Goal: Information Seeking & Learning: Learn about a topic

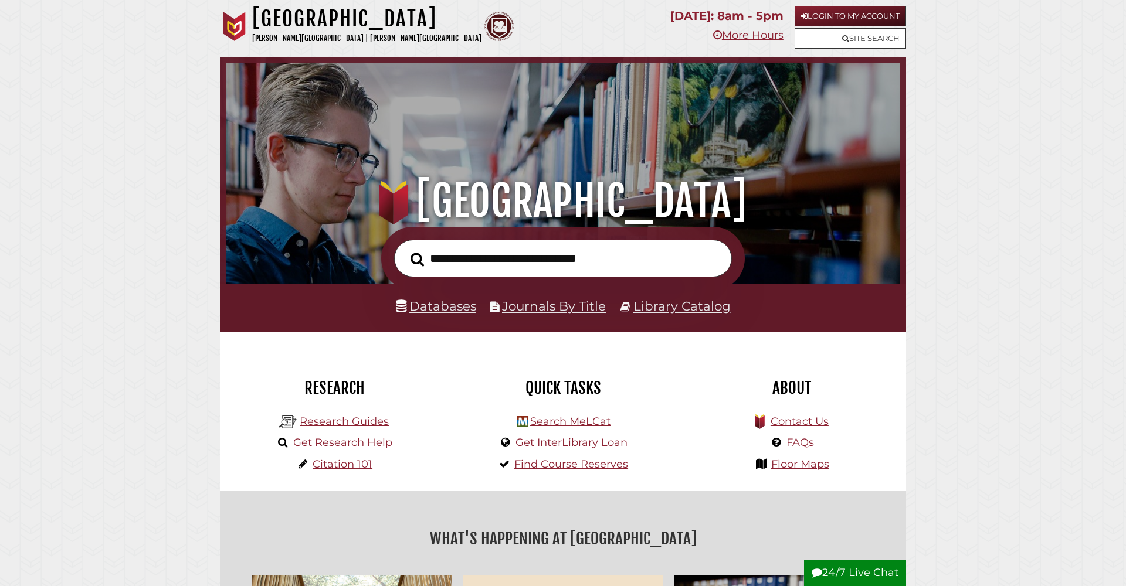
click at [834, 15] on link "Login to My Account" at bounding box center [849, 16] width 111 height 21
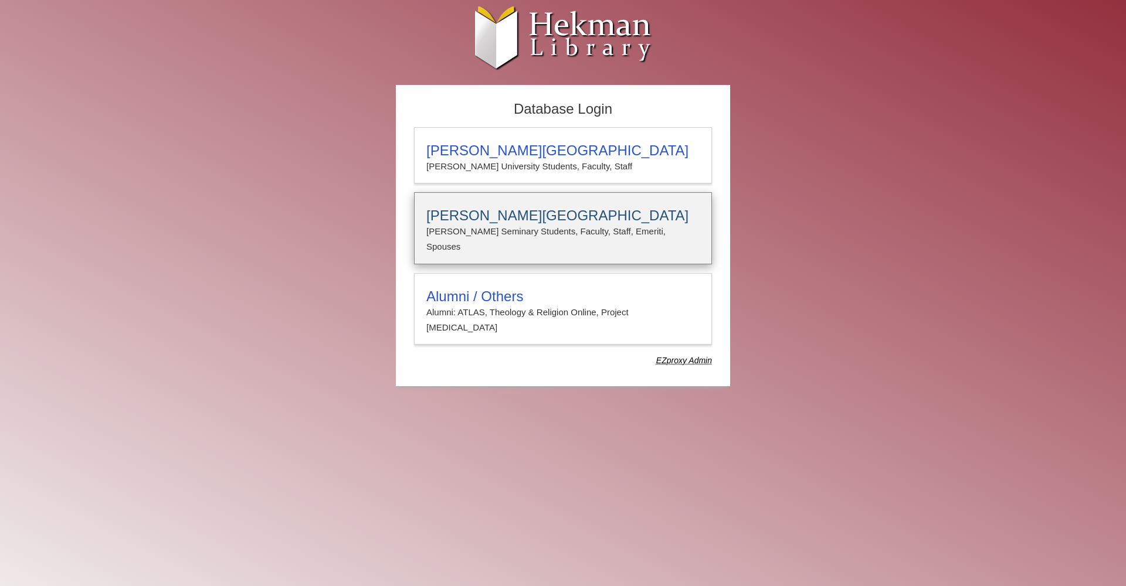
click at [471, 220] on h3 "[PERSON_NAME][GEOGRAPHIC_DATA]" at bounding box center [562, 216] width 273 height 16
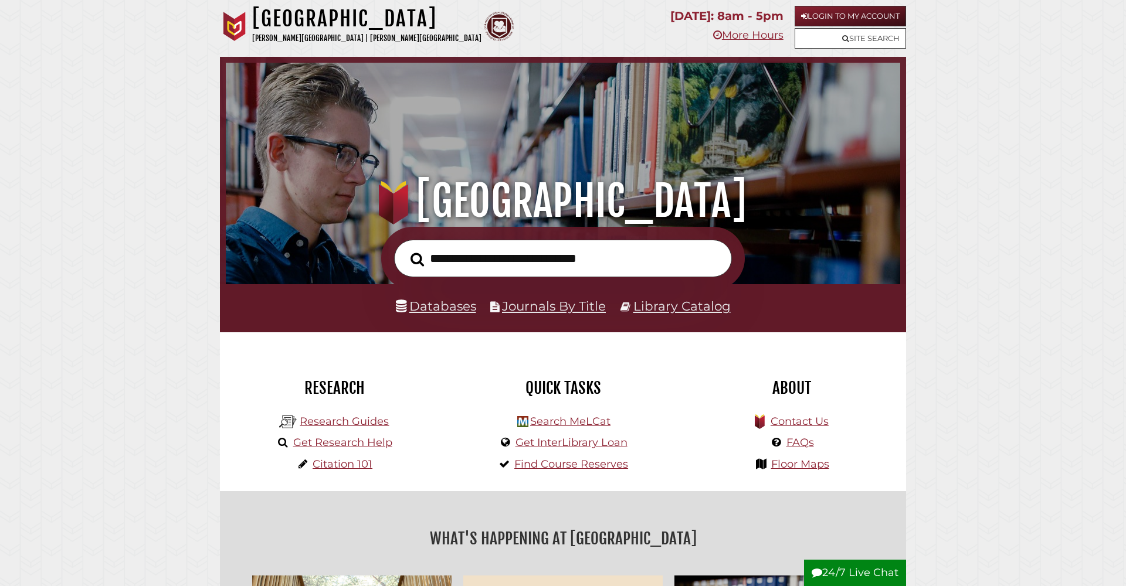
click at [439, 309] on link "Databases" at bounding box center [436, 305] width 80 height 15
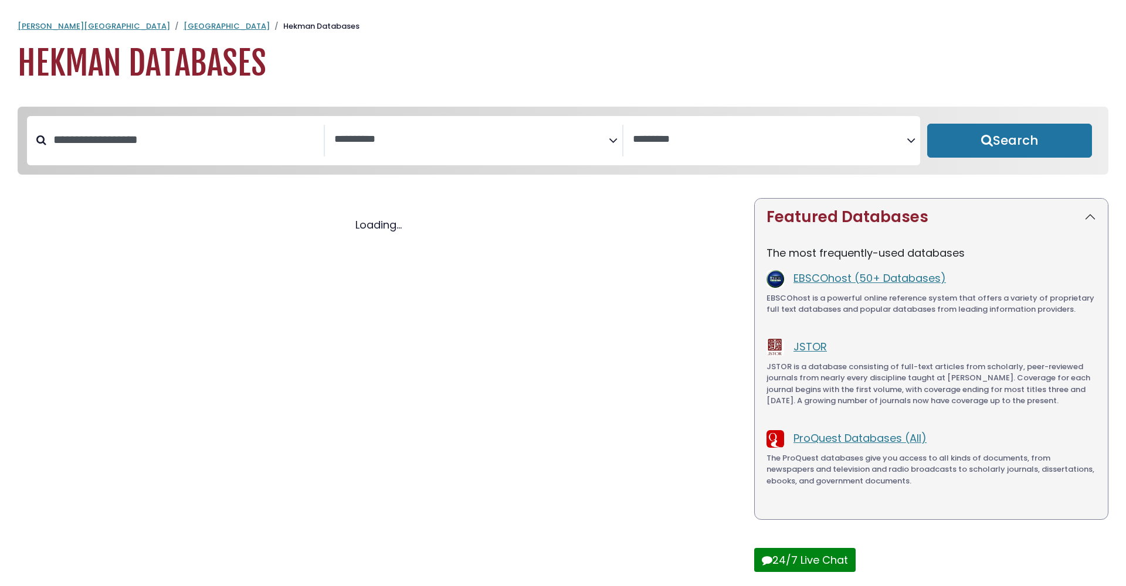
select select "Database Subject Filter"
select select "Database Vendors Filter"
select select "Database Subject Filter"
select select "Database Vendors Filter"
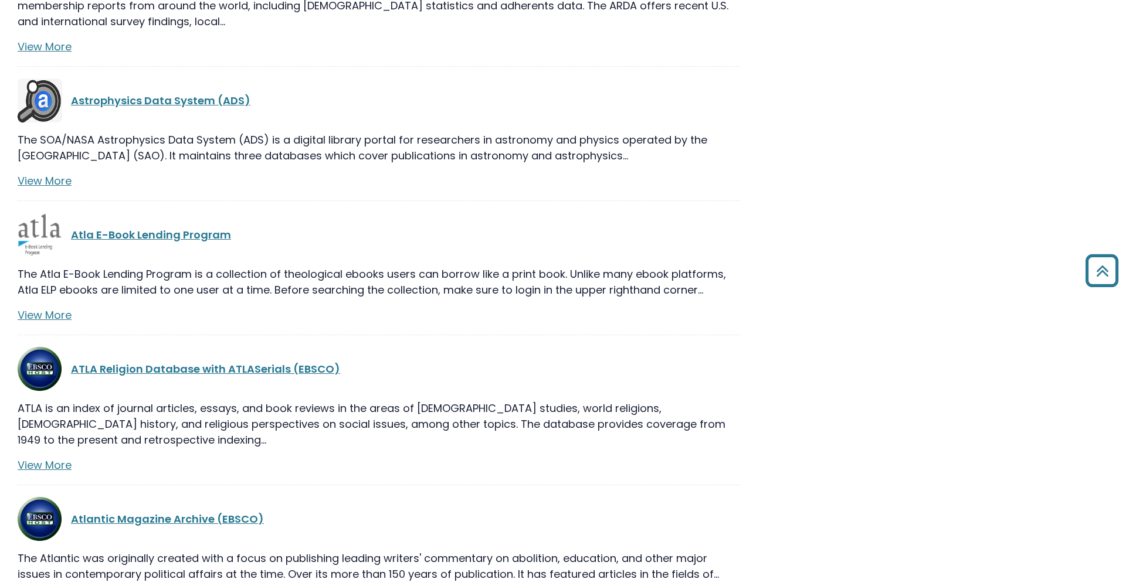
scroll to position [3929, 0]
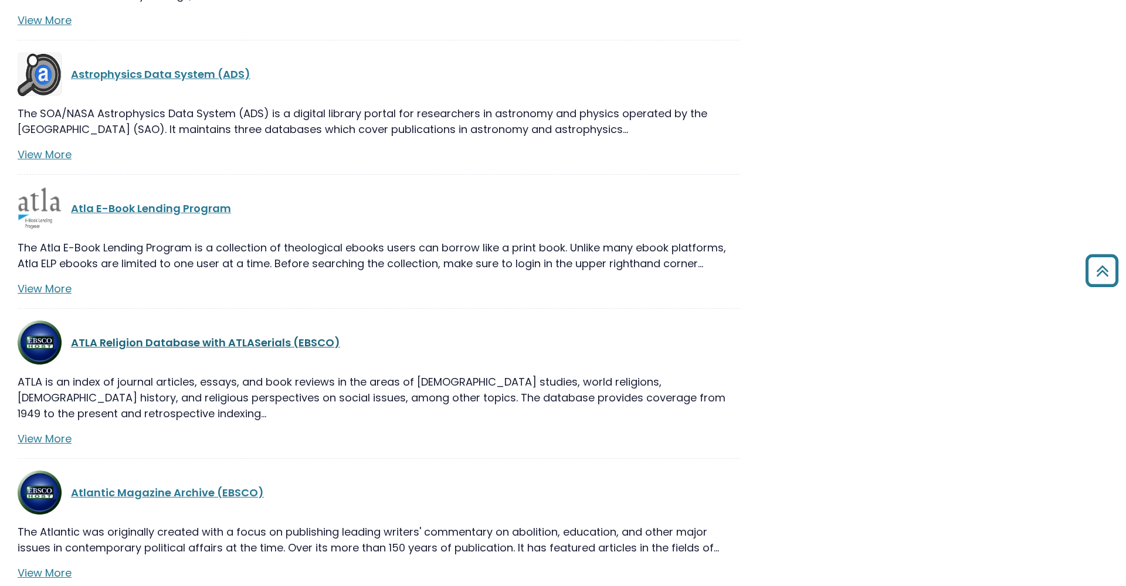
click at [127, 335] on link "ATLA Religion Database with ATLASerials (EBSCO)" at bounding box center [205, 342] width 269 height 15
